Goal: Task Accomplishment & Management: Use online tool/utility

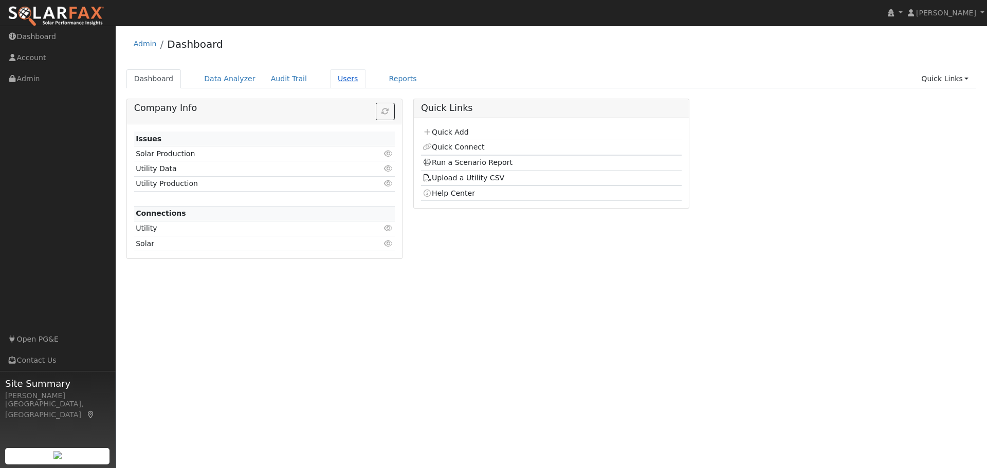
click at [330, 77] on link "Users" at bounding box center [348, 78] width 36 height 19
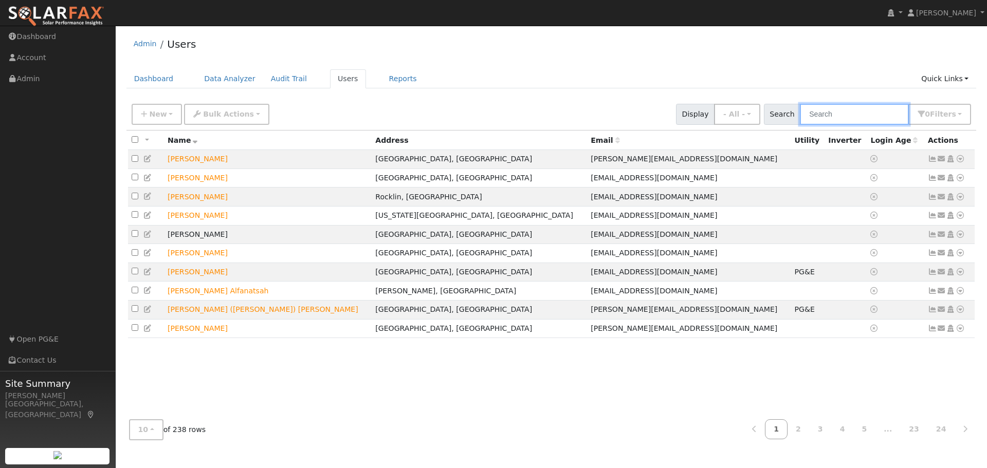
click at [866, 109] on input "text" at bounding box center [854, 114] width 109 height 21
type input "[PERSON_NAME]"
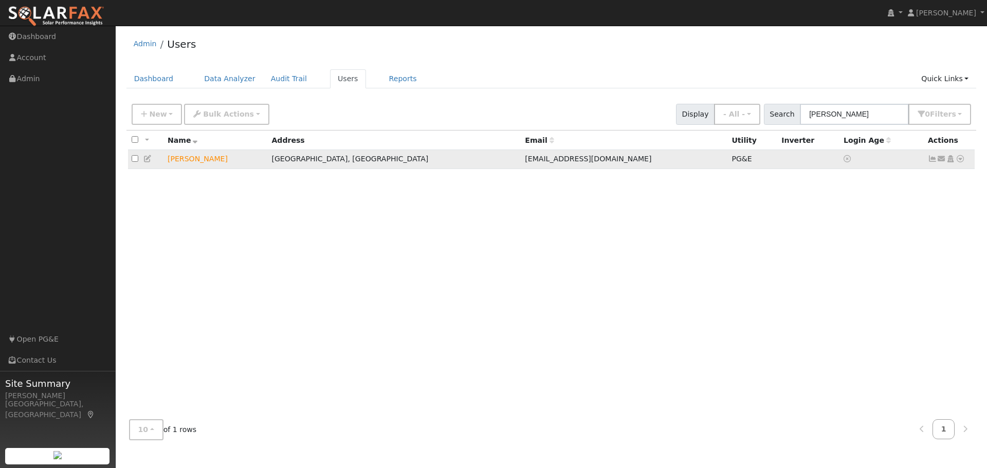
click at [961, 160] on icon at bounding box center [960, 158] width 9 height 7
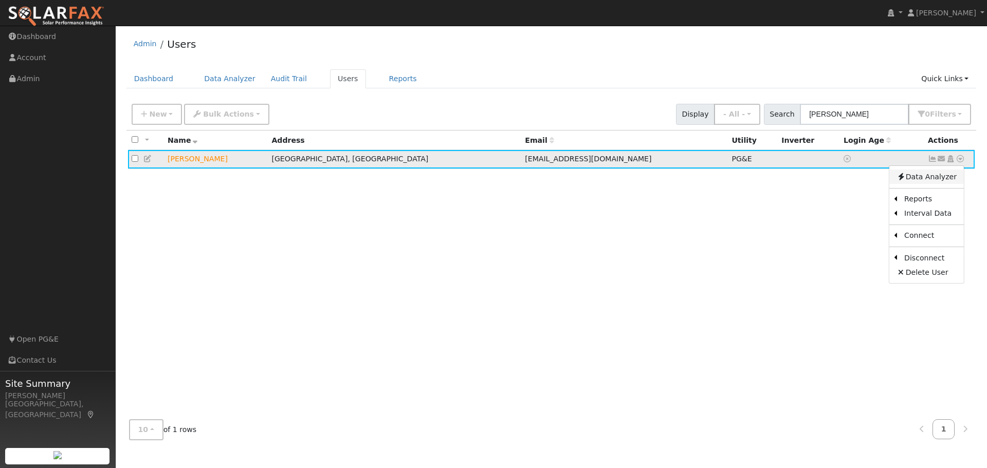
click at [943, 180] on link "Data Analyzer" at bounding box center [926, 177] width 75 height 14
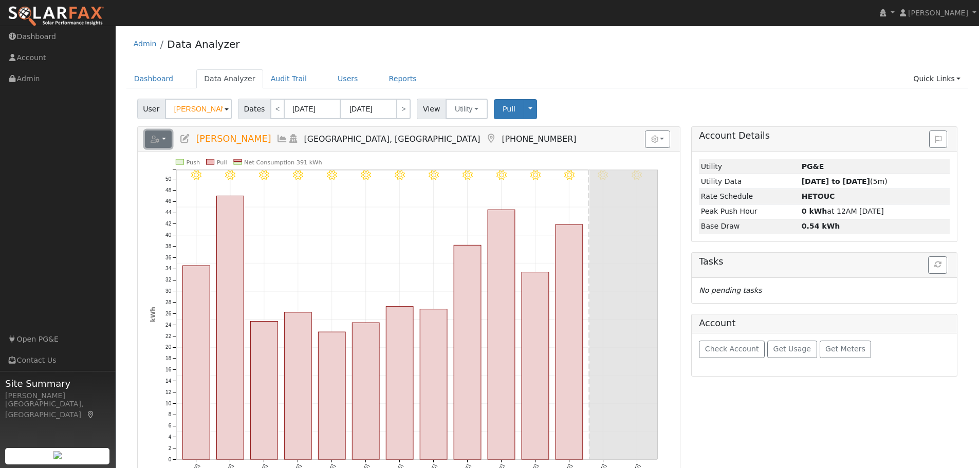
click at [167, 137] on button "button" at bounding box center [158, 139] width 27 height 17
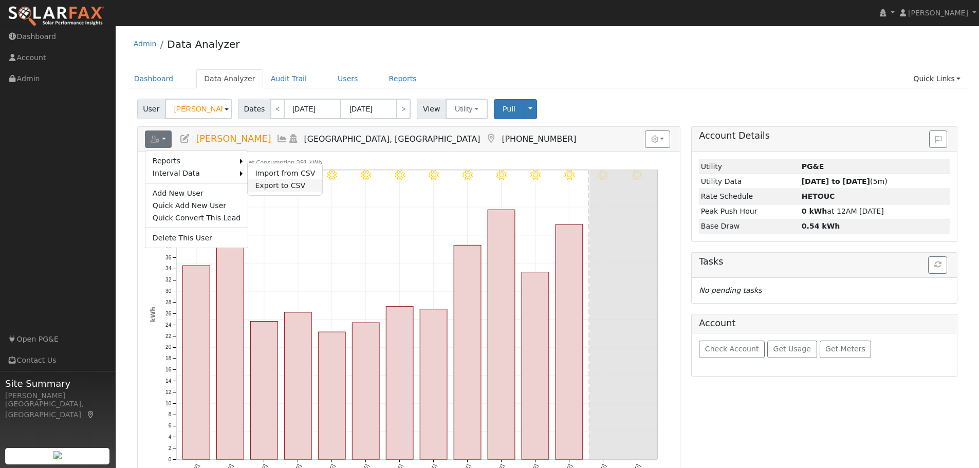
click at [261, 187] on link "Export to CSV" at bounding box center [285, 185] width 75 height 12
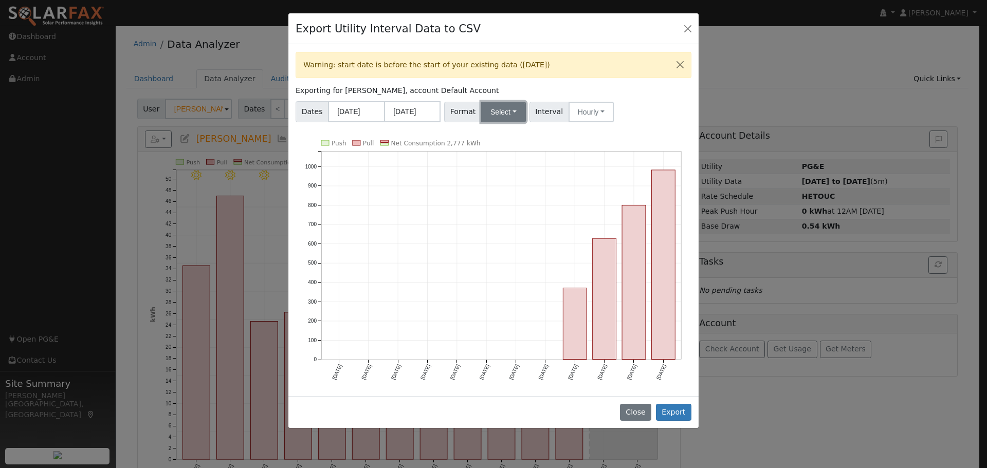
click at [493, 105] on button "Select" at bounding box center [503, 112] width 45 height 21
click at [500, 134] on link "Generic" at bounding box center [516, 134] width 74 height 14
click at [682, 409] on button "Export" at bounding box center [673, 412] width 35 height 17
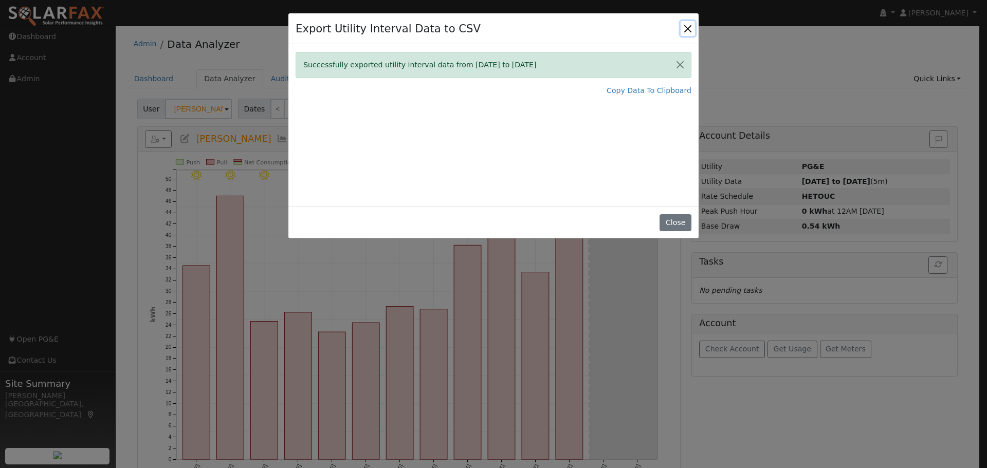
click at [685, 29] on button "Close" at bounding box center [688, 28] width 14 height 14
